Goal: Task Accomplishment & Management: Use online tool/utility

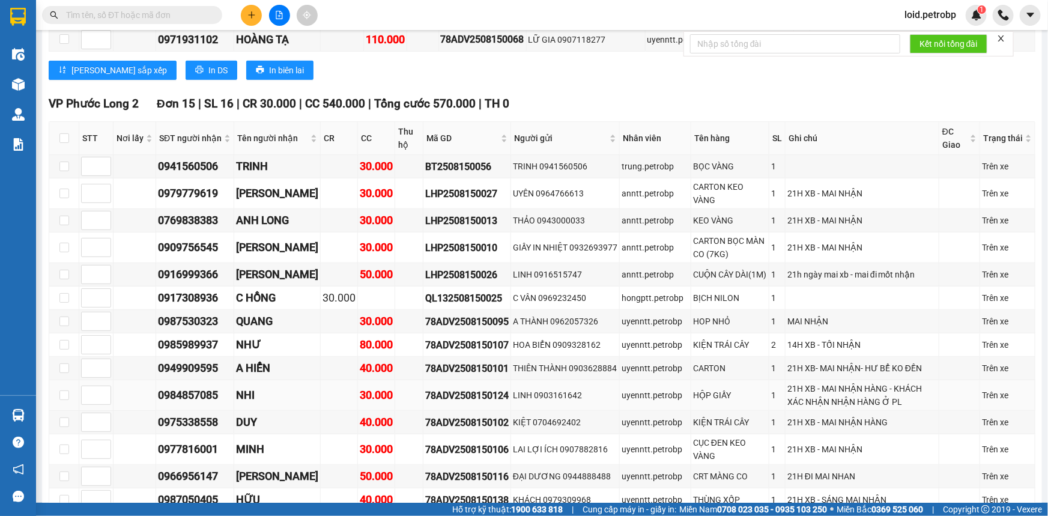
scroll to position [2511, 0]
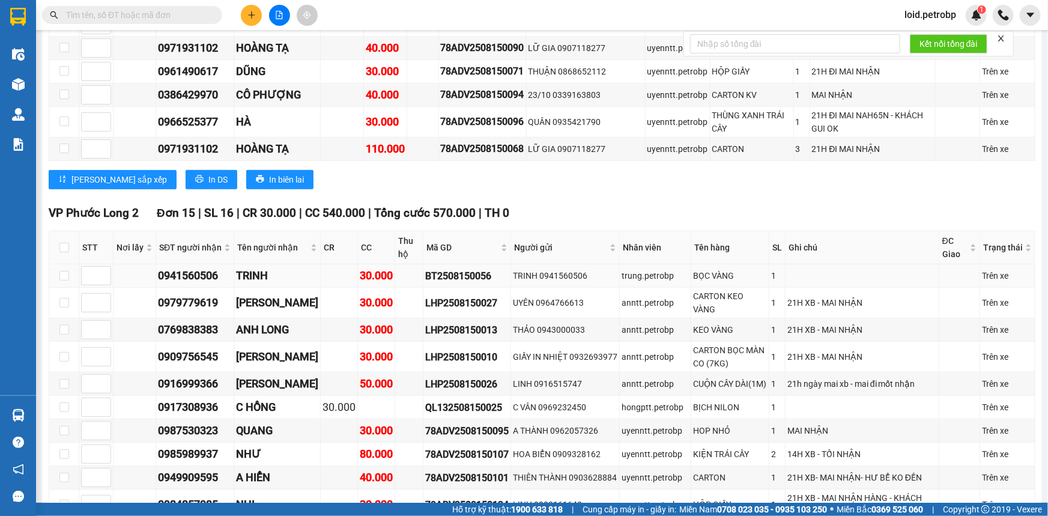
click at [198, 267] on div "0941560506" at bounding box center [195, 275] width 74 height 17
click at [199, 267] on div "0941560506" at bounding box center [195, 275] width 74 height 17
copy div "0941560506"
click at [180, 399] on div "0917308936" at bounding box center [195, 407] width 74 height 17
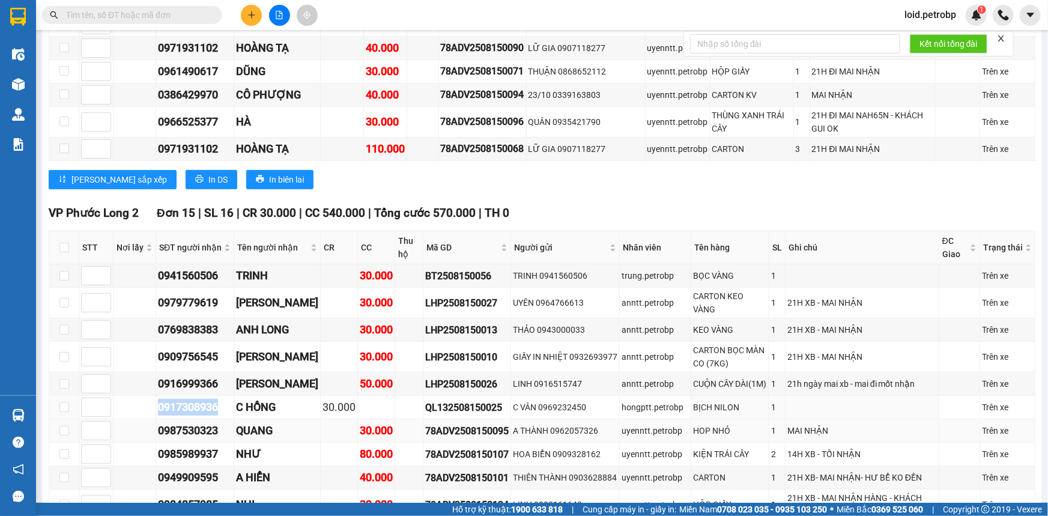
drag, startPoint x: 180, startPoint y: 235, endPoint x: 212, endPoint y: 249, distance: 35.2
copy div "0917308936"
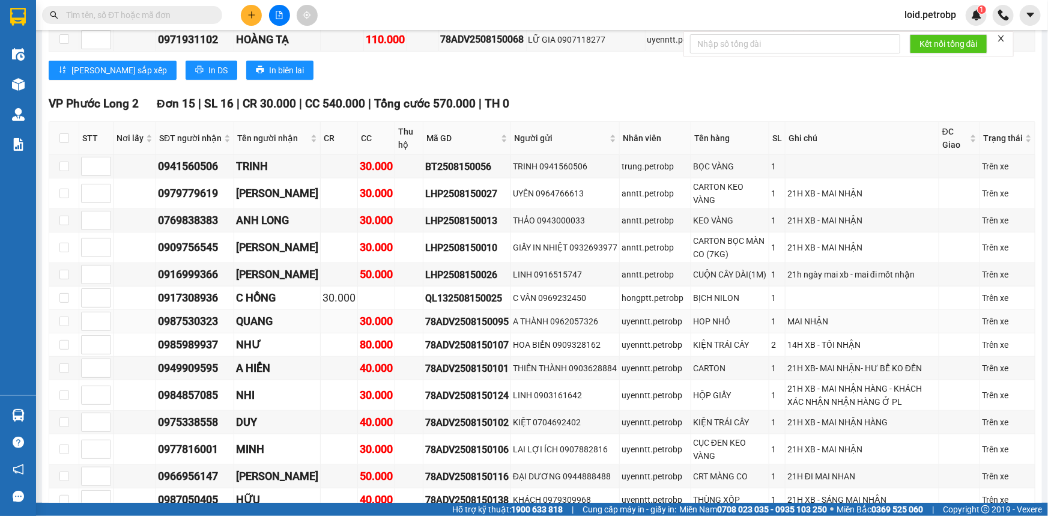
click at [202, 313] on div "0987530323" at bounding box center [195, 321] width 74 height 17
copy div "0987530323"
click at [202, 336] on div "0985989937" at bounding box center [195, 344] width 74 height 17
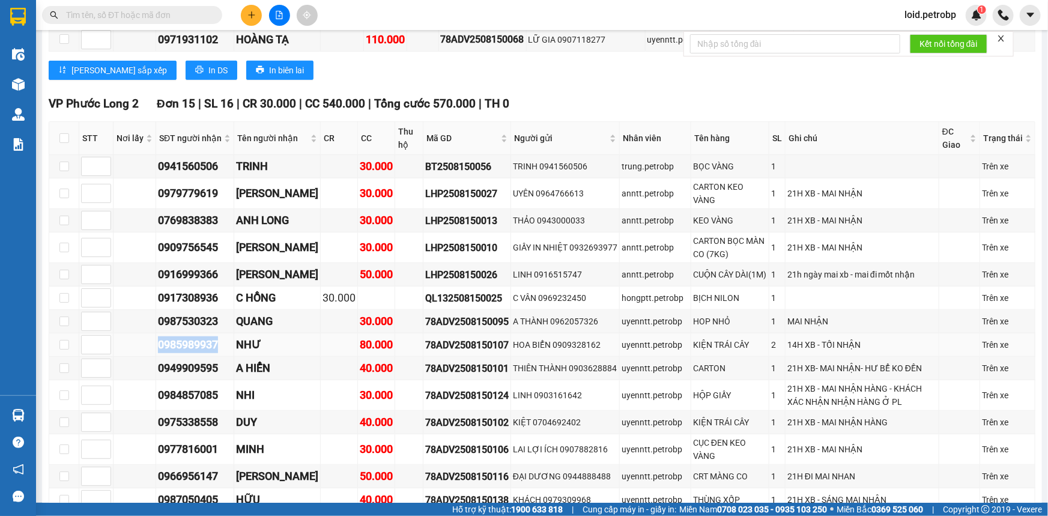
click at [202, 336] on div "0985989937" at bounding box center [195, 344] width 74 height 17
copy div "0985989937"
click at [204, 360] on div "0949909595" at bounding box center [195, 368] width 74 height 17
copy div "0949909595"
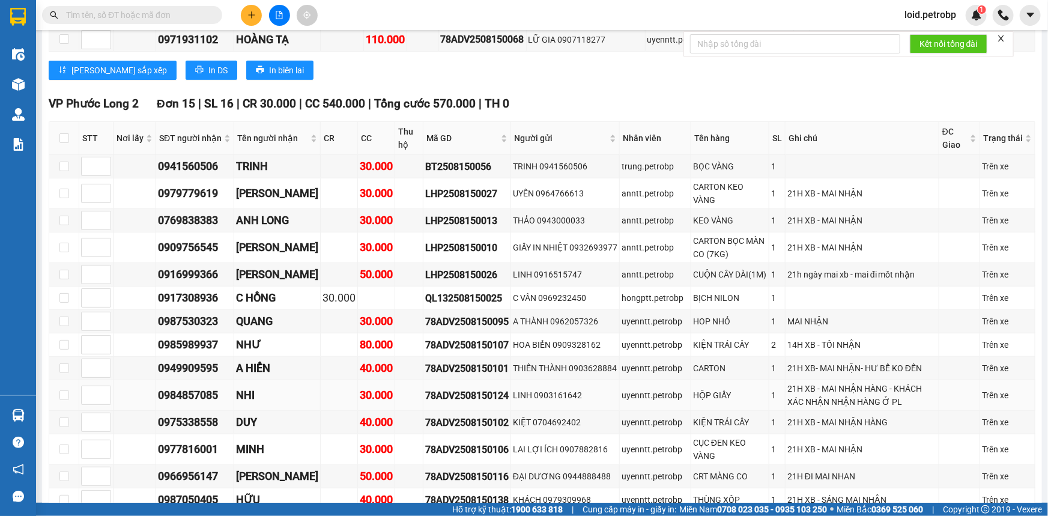
click at [200, 387] on div "0984857085" at bounding box center [195, 395] width 74 height 17
copy div "0984857085"
click at [186, 414] on div "0975338558" at bounding box center [195, 422] width 74 height 17
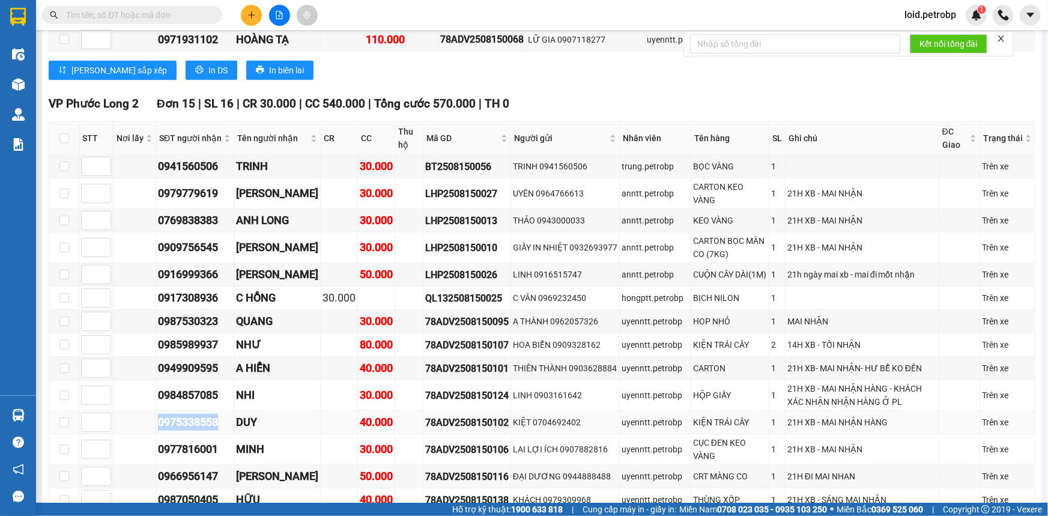
copy div "0975338558"
click at [188, 441] on div "0977816001" at bounding box center [195, 449] width 74 height 17
copy div "0977816001"
click at [190, 465] on td "0966956147" at bounding box center [195, 476] width 78 height 23
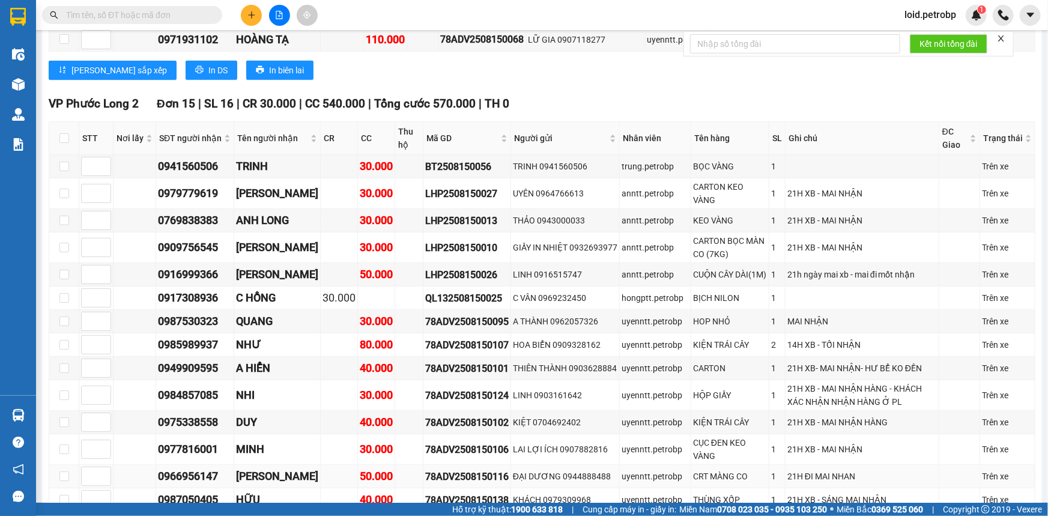
click at [191, 468] on div "0966956147" at bounding box center [195, 476] width 74 height 17
copy div "0966956147"
click at [199, 491] on div "0987050405" at bounding box center [195, 499] width 74 height 17
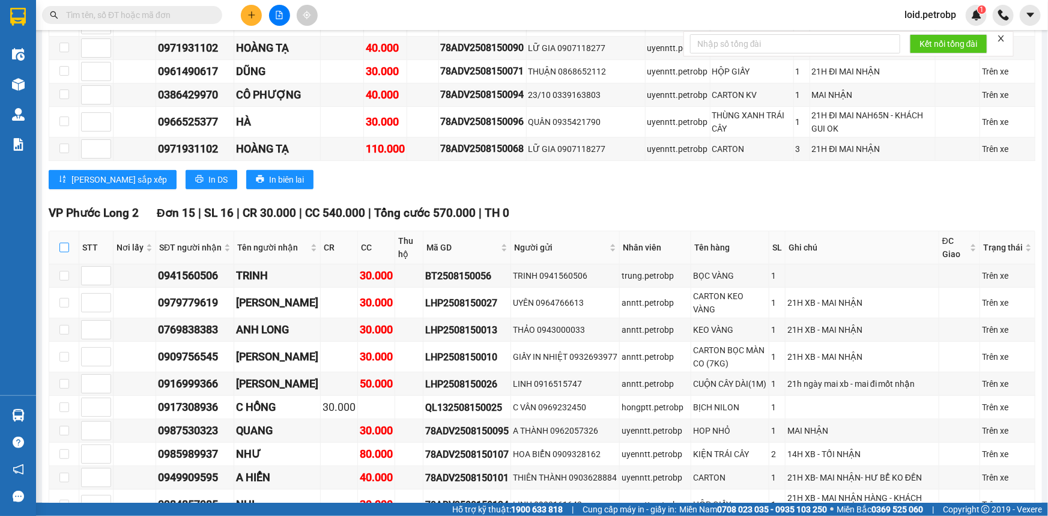
click at [65, 243] on input "checkbox" at bounding box center [64, 248] width 10 height 10
checkbox input "true"
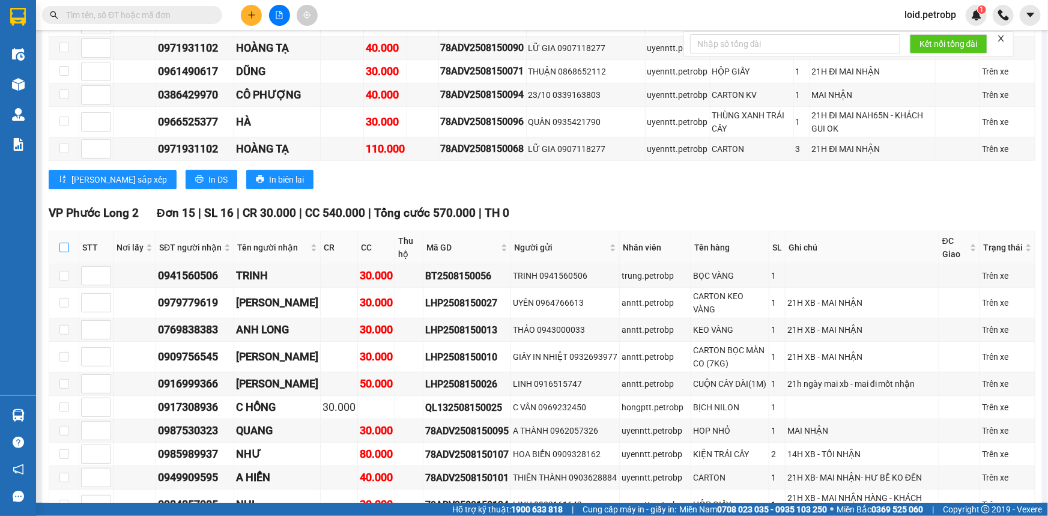
checkbox input "true"
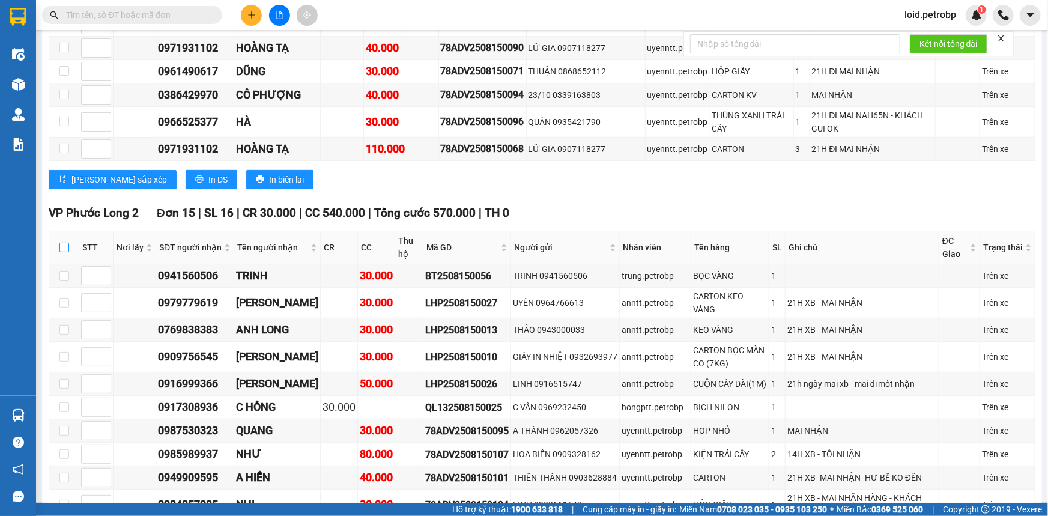
checkbox input "true"
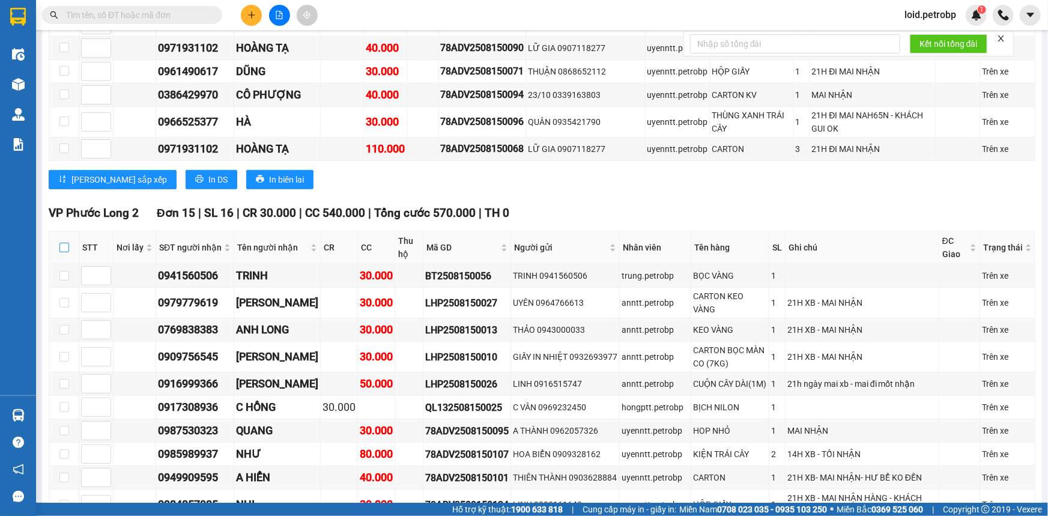
checkbox input "true"
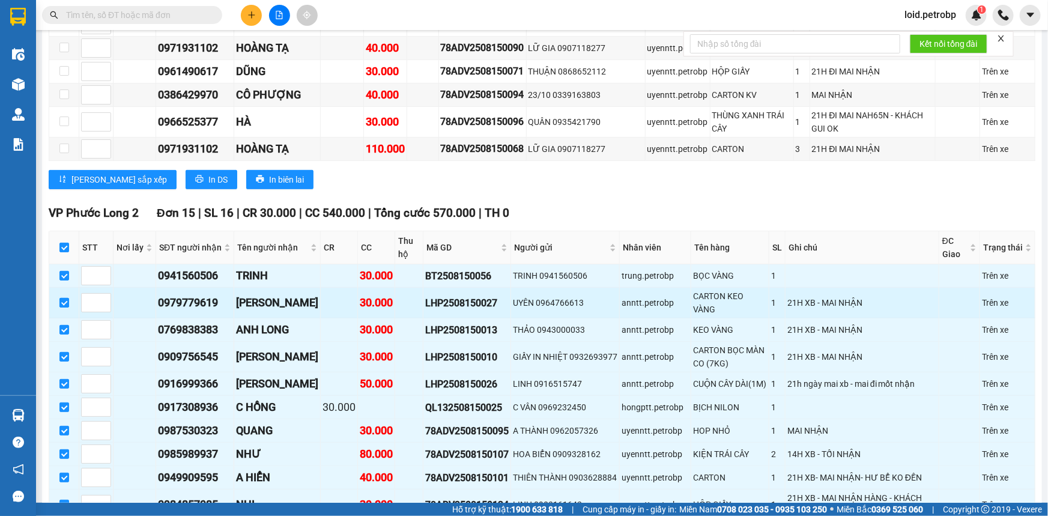
click at [60, 298] on input "checkbox" at bounding box center [64, 303] width 10 height 10
checkbox input "false"
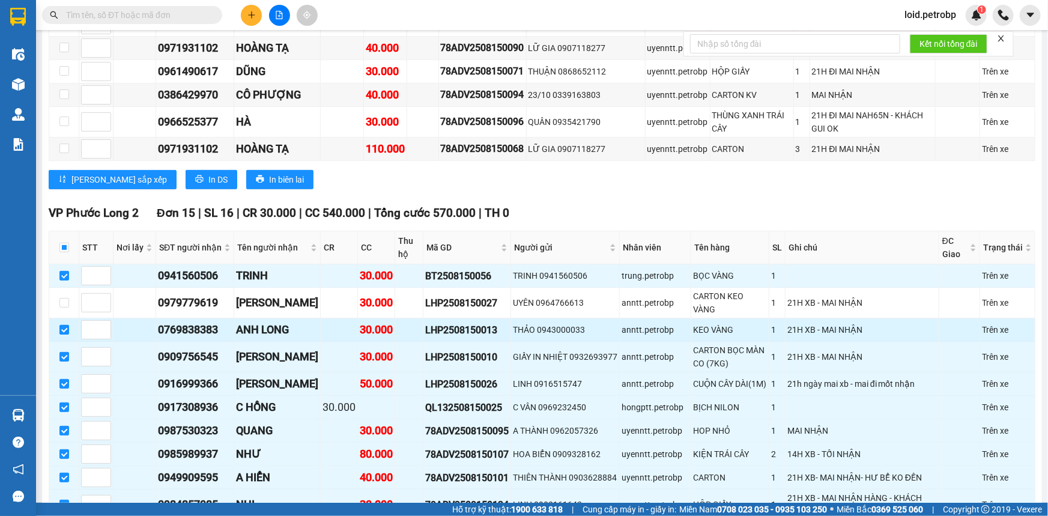
click at [64, 325] on input "checkbox" at bounding box center [64, 330] width 10 height 10
checkbox input "false"
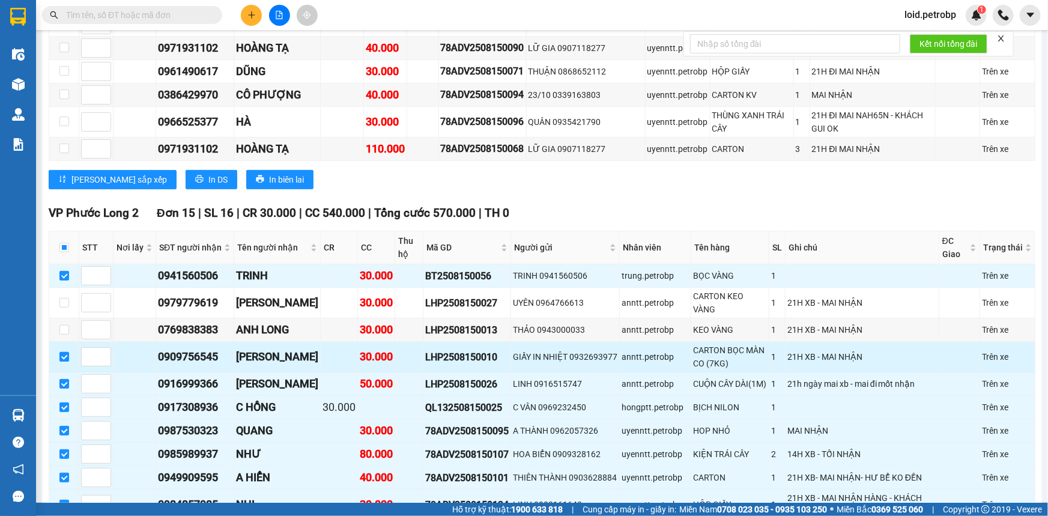
click at [65, 352] on input "checkbox" at bounding box center [64, 357] width 10 height 10
checkbox input "false"
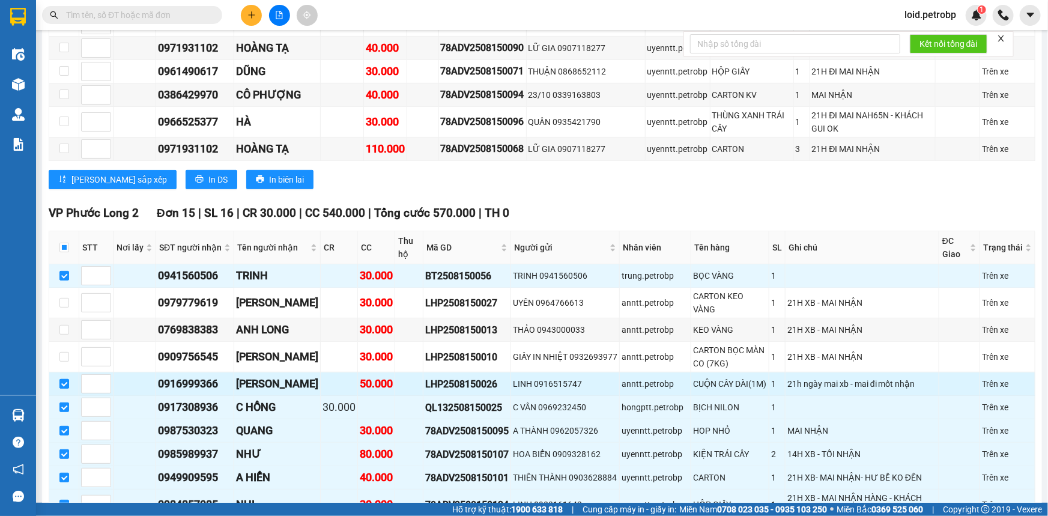
click at [65, 379] on input "checkbox" at bounding box center [64, 384] width 10 height 10
checkbox input "false"
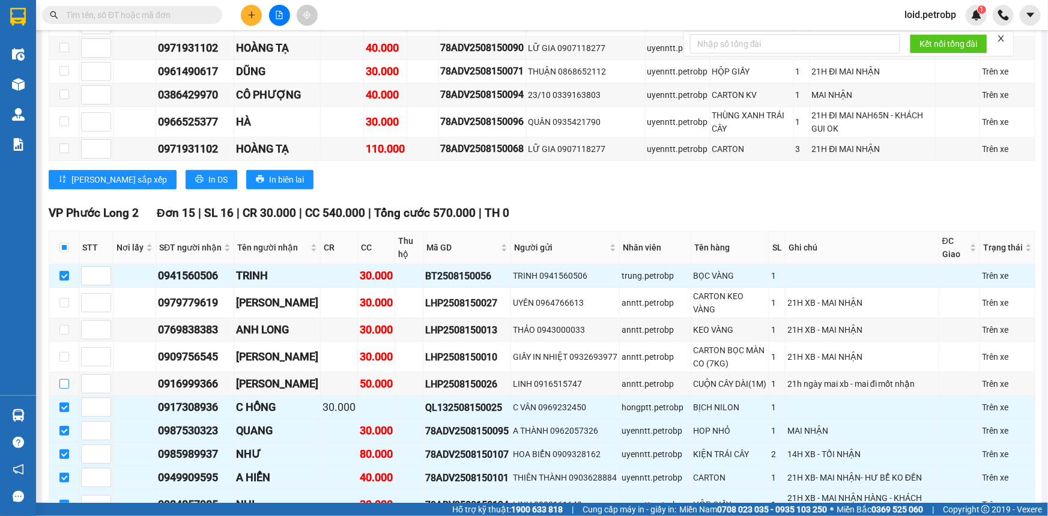
scroll to position [2660, 0]
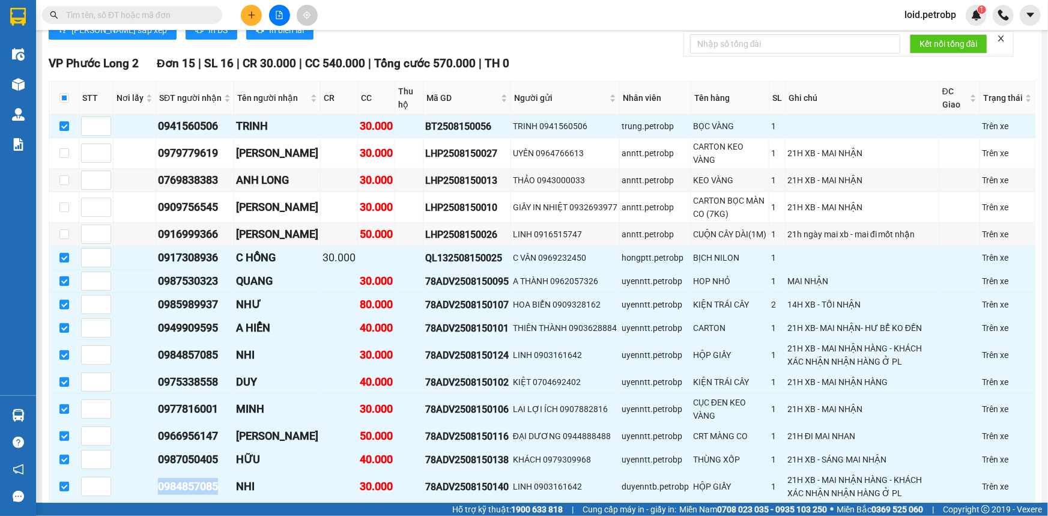
click at [208, 514] on span "Nhập kho nhận" at bounding box center [237, 520] width 58 height 13
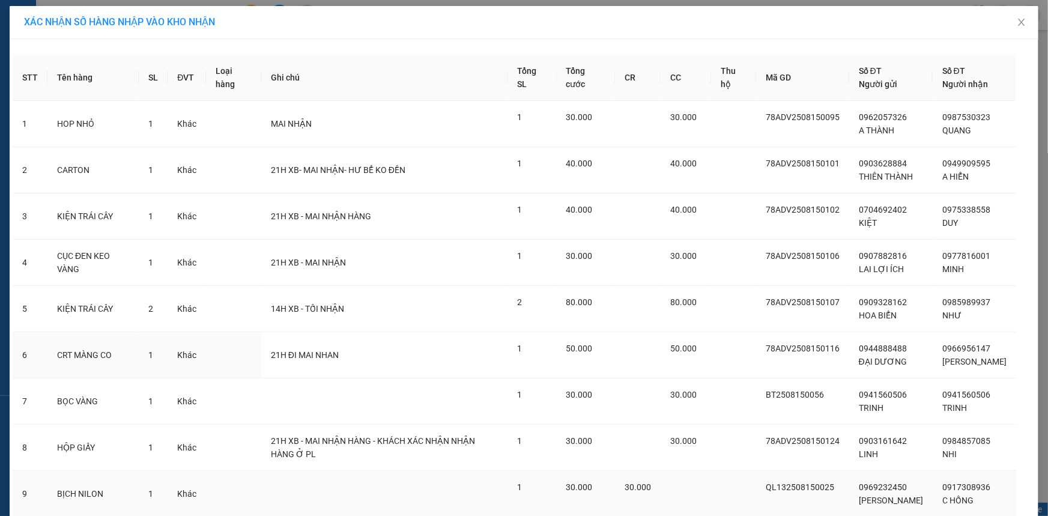
scroll to position [207, 0]
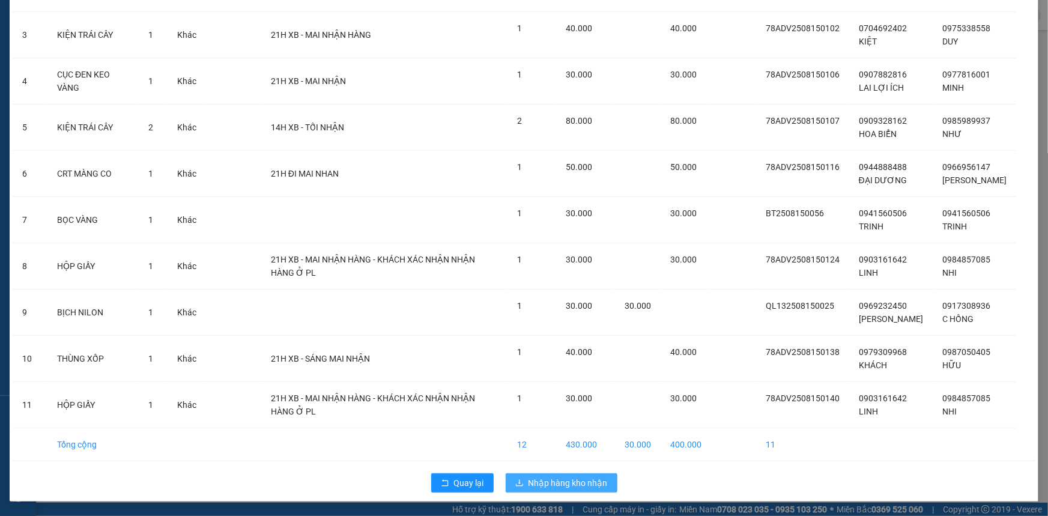
click at [559, 480] on span "Nhập hàng kho nhận" at bounding box center [567, 482] width 79 height 13
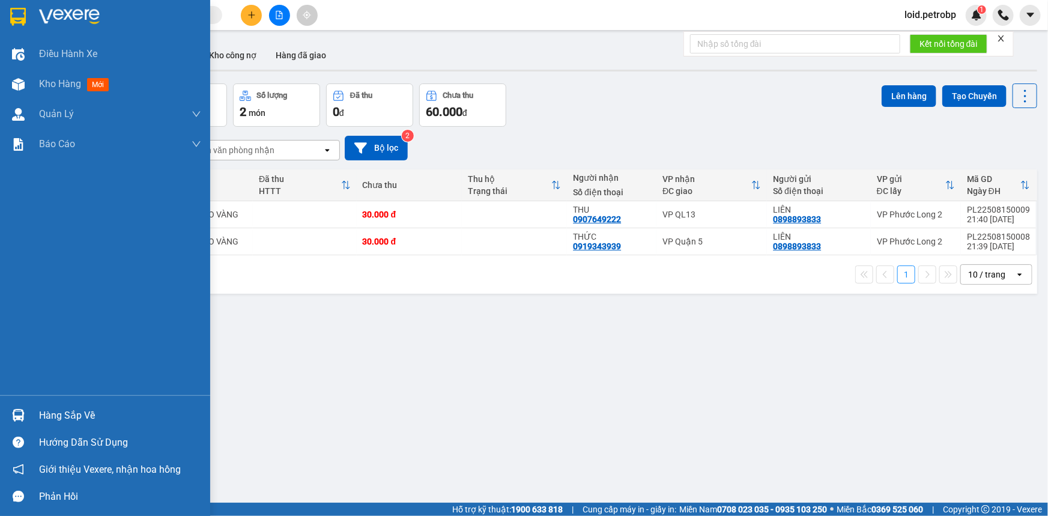
click at [35, 415] on div "Hàng sắp về" at bounding box center [105, 415] width 210 height 27
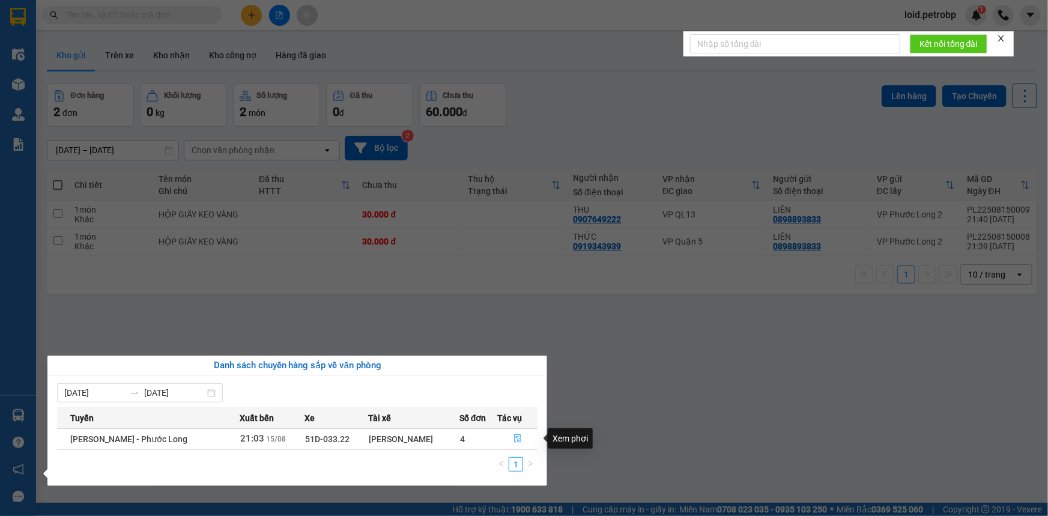
click at [518, 438] on icon "file-done" at bounding box center [517, 438] width 8 height 8
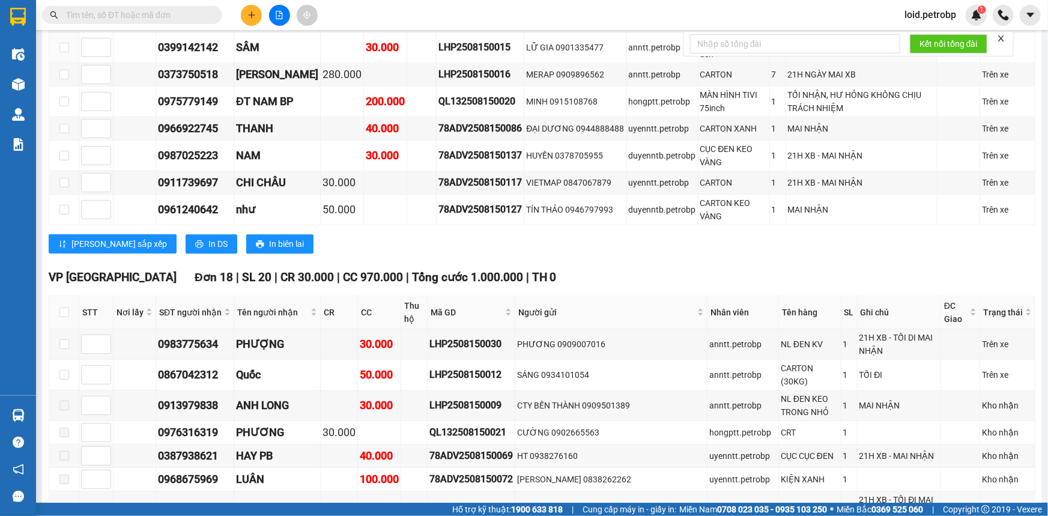
scroll to position [1638, 0]
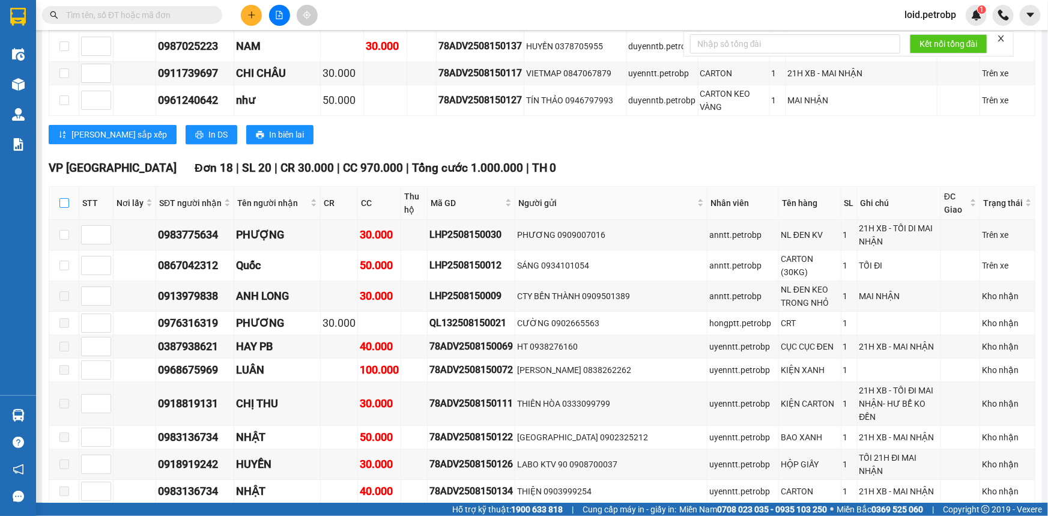
click at [64, 198] on input "checkbox" at bounding box center [64, 203] width 10 height 10
checkbox input "true"
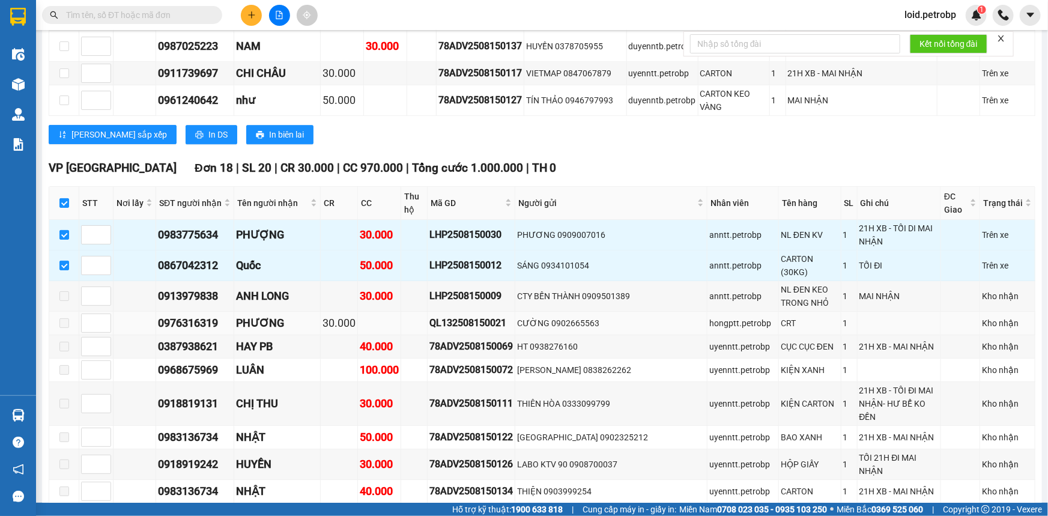
scroll to position [1528, 0]
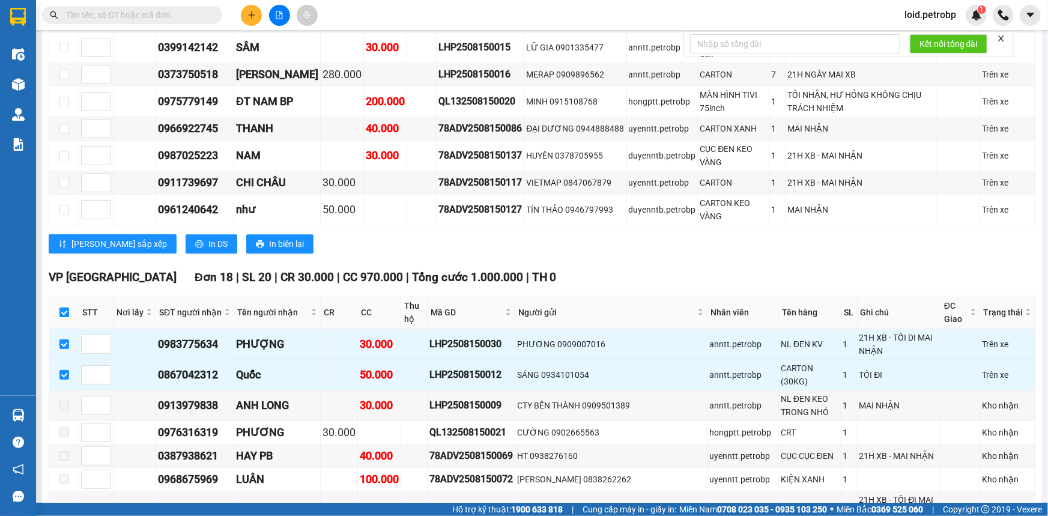
click at [63, 307] on input "checkbox" at bounding box center [64, 312] width 10 height 10
checkbox input "false"
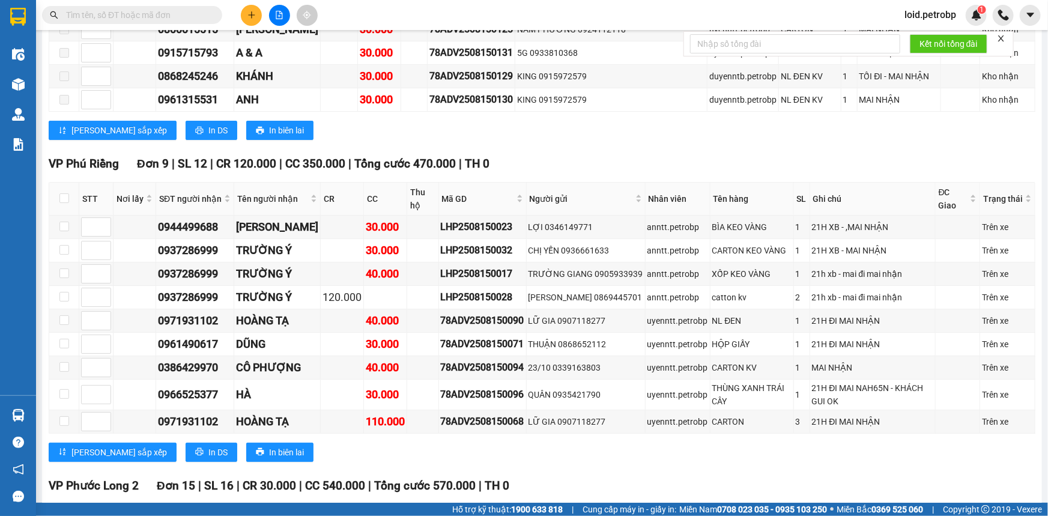
scroll to position [2456, 0]
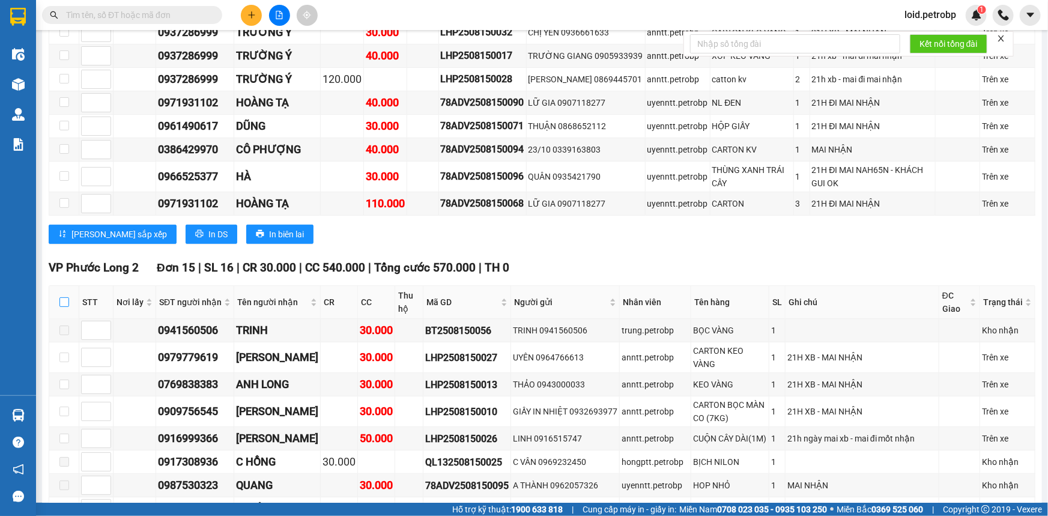
click at [65, 297] on input "checkbox" at bounding box center [64, 302] width 10 height 10
checkbox input "true"
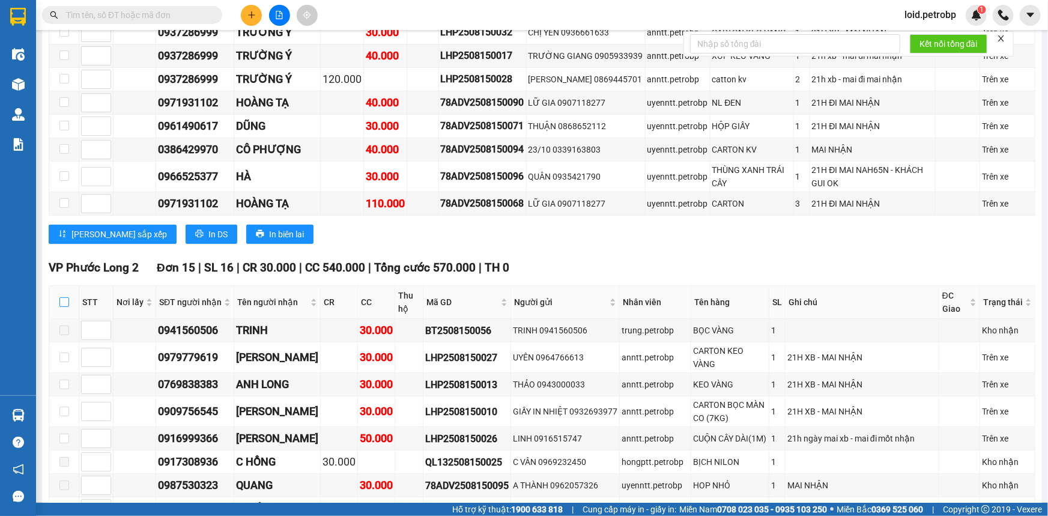
checkbox input "true"
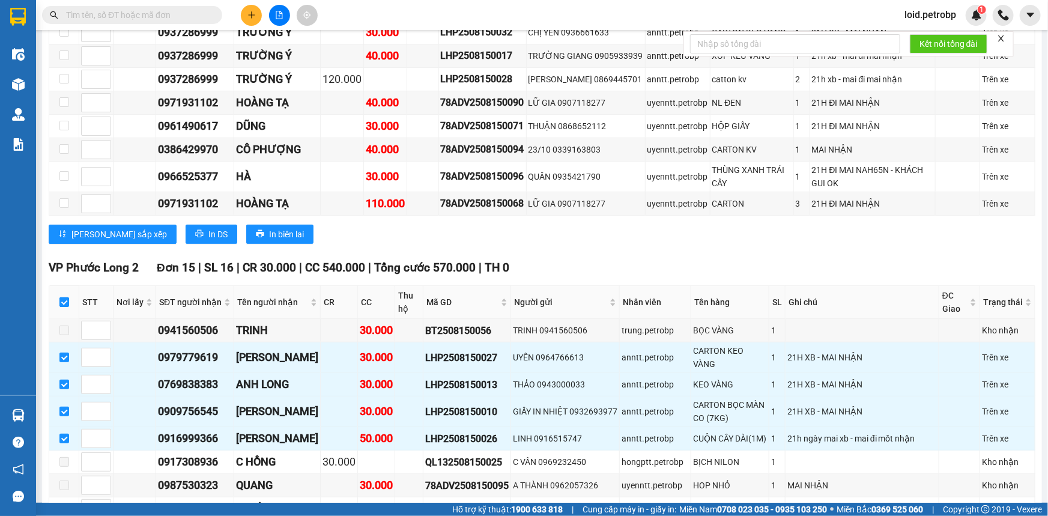
click at [65, 297] on input "checkbox" at bounding box center [64, 302] width 10 height 10
checkbox input "false"
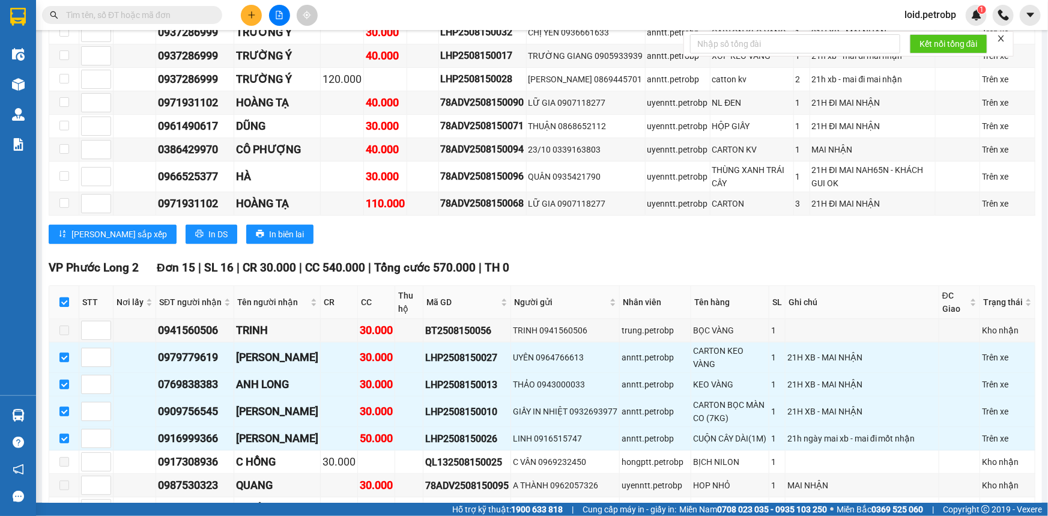
checkbox input "false"
